Goal: Transaction & Acquisition: Purchase product/service

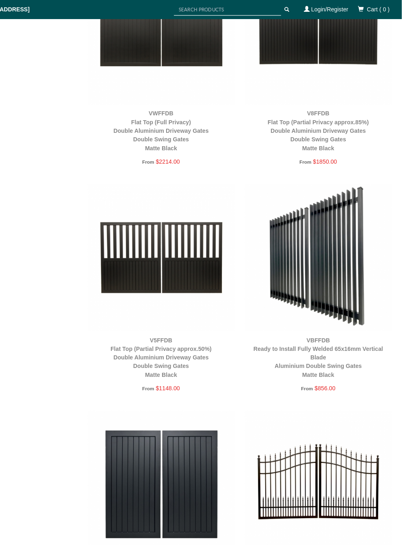
scroll to position [933, 0]
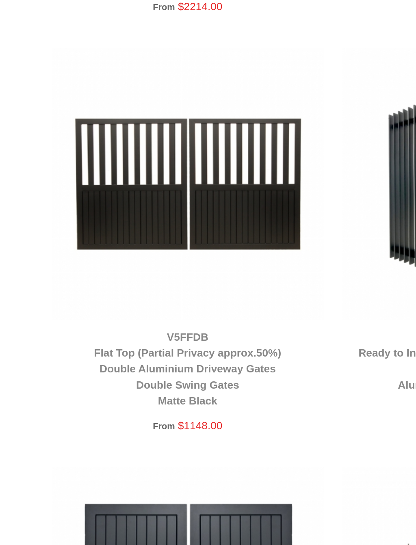
click at [150, 169] on img at bounding box center [212, 231] width 125 height 125
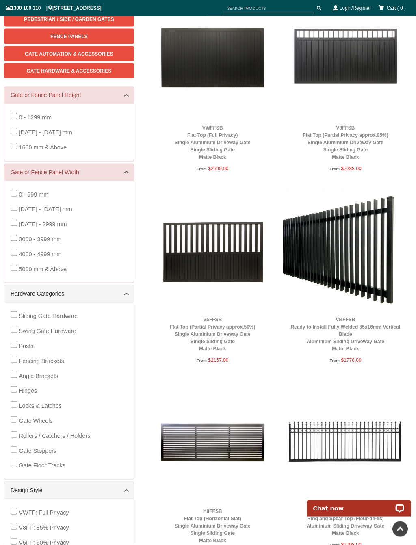
scroll to position [147, 0]
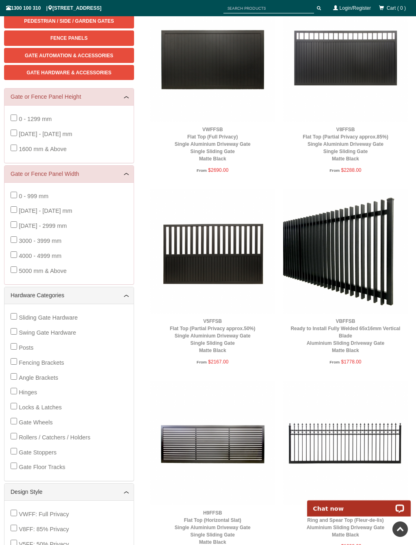
click at [236, 262] on img at bounding box center [212, 251] width 125 height 125
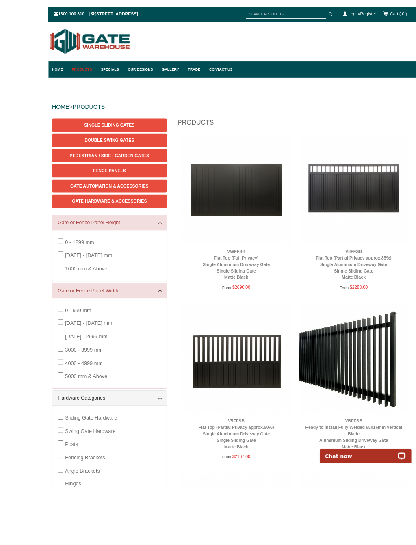
scroll to position [39, 0]
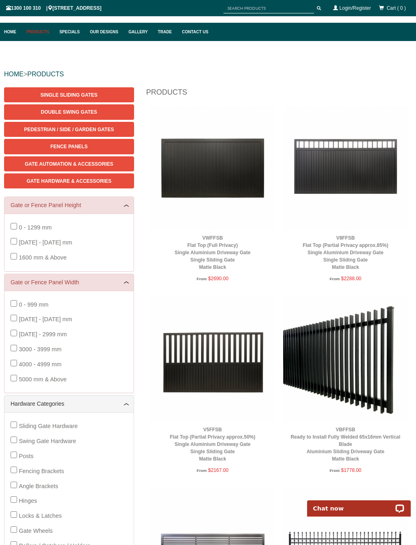
click at [104, 181] on span "Gate Hardware & Accessories" at bounding box center [68, 181] width 85 height 6
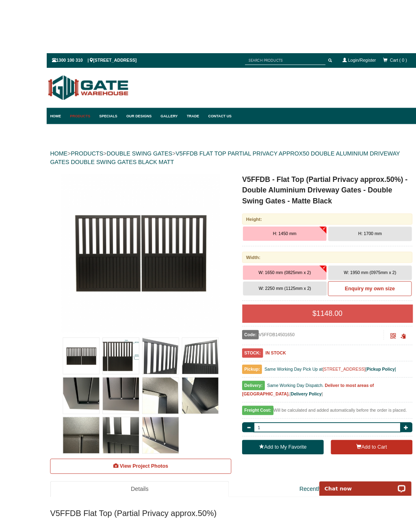
scroll to position [17, 0]
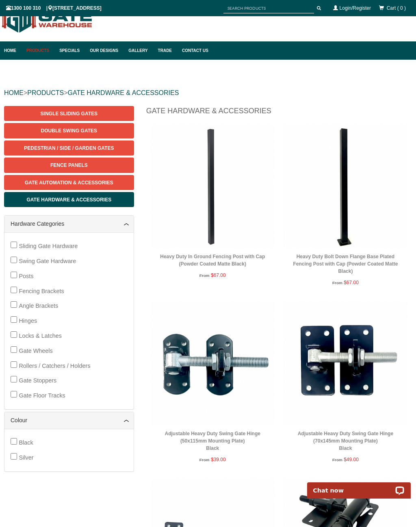
click at [113, 180] on span "Gate Automation & Accessories" at bounding box center [69, 183] width 88 height 6
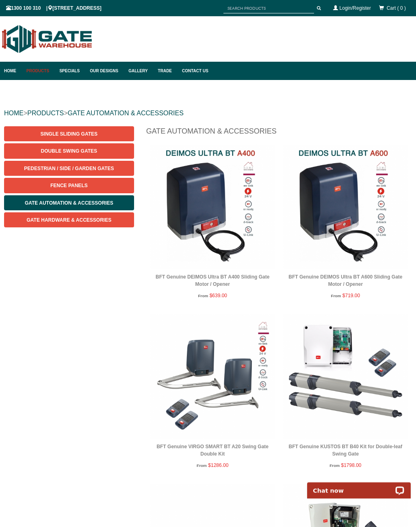
click at [88, 218] on span "Gate Hardware & Accessories" at bounding box center [68, 220] width 85 height 6
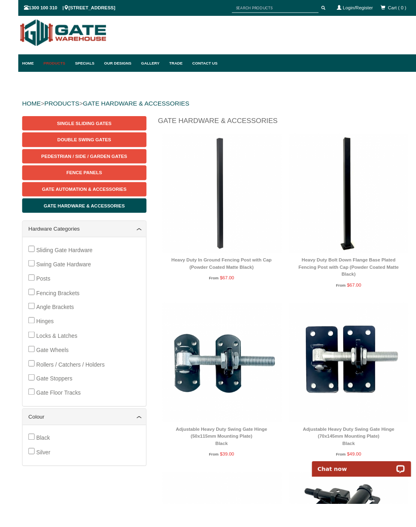
scroll to position [53, 0]
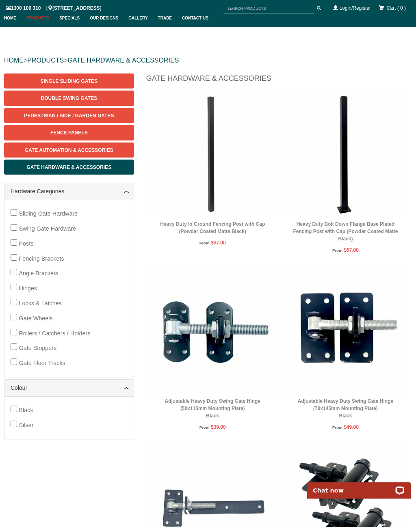
click at [104, 80] on link "Single Sliding Gates" at bounding box center [69, 80] width 130 height 15
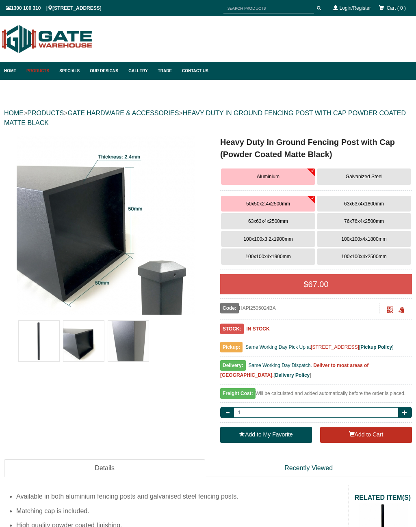
scroll to position [20, 0]
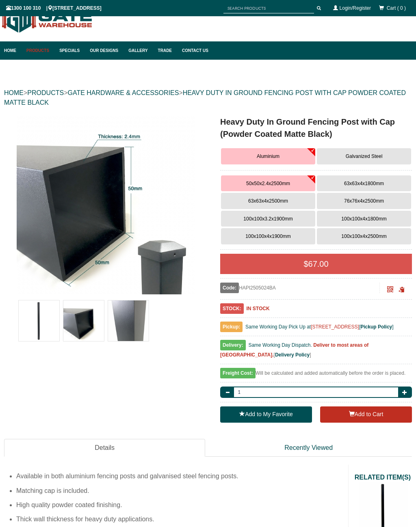
click at [374, 163] on button "Galvanized Steel" at bounding box center [364, 156] width 94 height 16
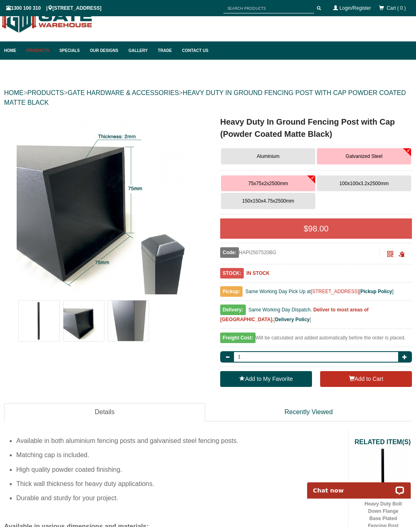
scroll to position [0, 0]
click at [265, 203] on span "150x150x4.75x2500mm" at bounding box center [268, 201] width 52 height 6
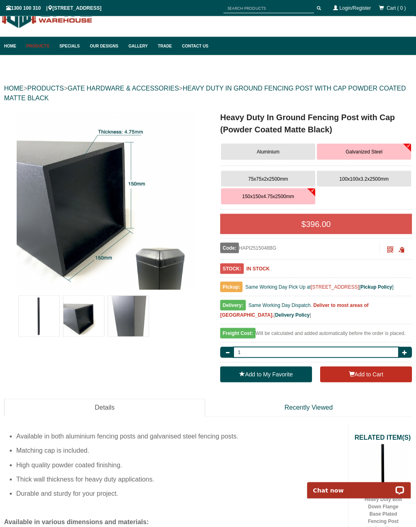
click at [375, 176] on span "100x100x3.2x2500mm" at bounding box center [363, 179] width 49 height 6
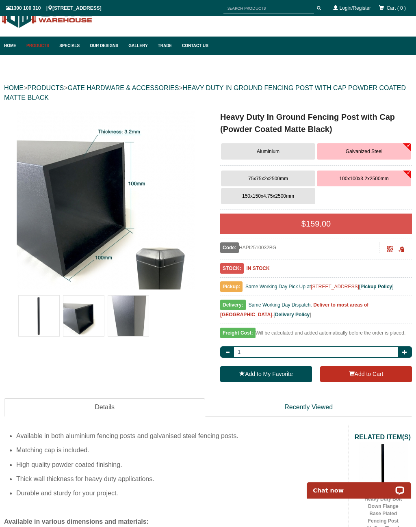
click at [268, 198] on span "150x150x4.75x2500mm" at bounding box center [268, 196] width 52 height 6
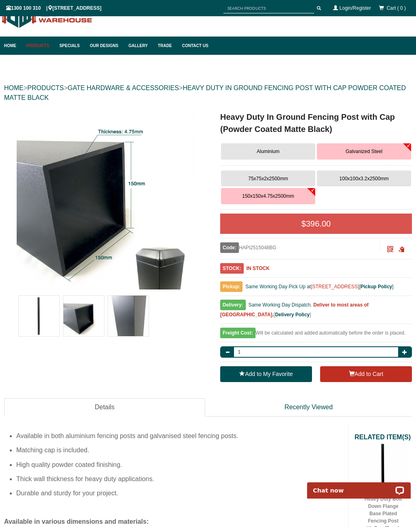
click at [83, 203] on img at bounding box center [106, 200] width 179 height 179
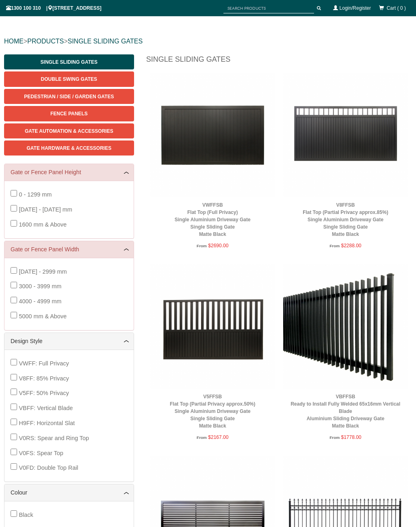
scroll to position [109, 0]
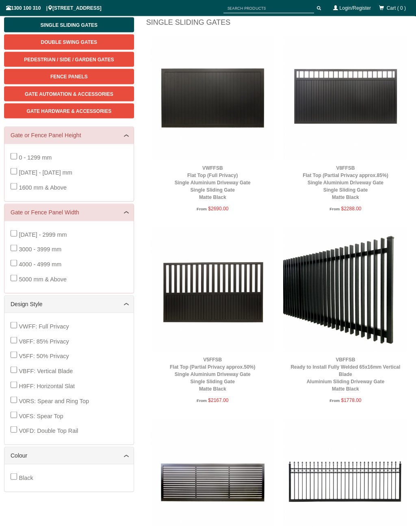
click at [224, 294] on img at bounding box center [212, 289] width 125 height 125
